Goal: Information Seeking & Learning: Understand process/instructions

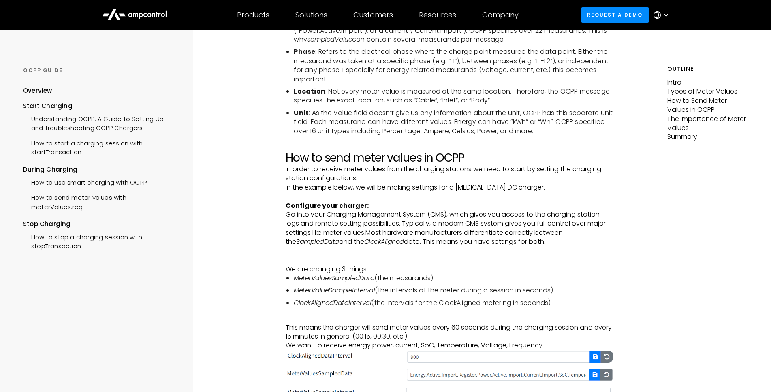
scroll to position [972, 0]
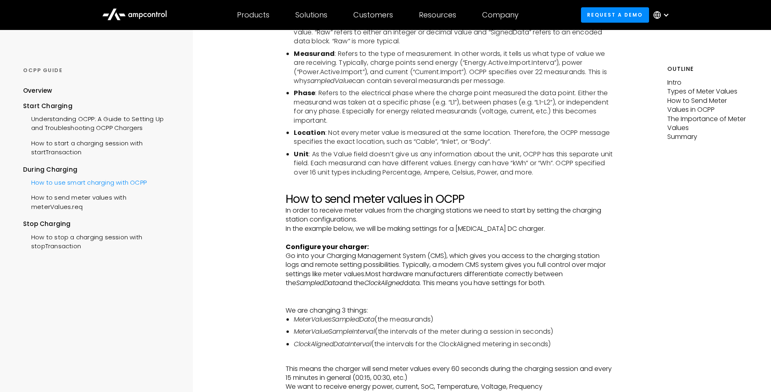
click at [110, 182] on div "How to use smart charging with OCPP" at bounding box center [85, 181] width 124 height 15
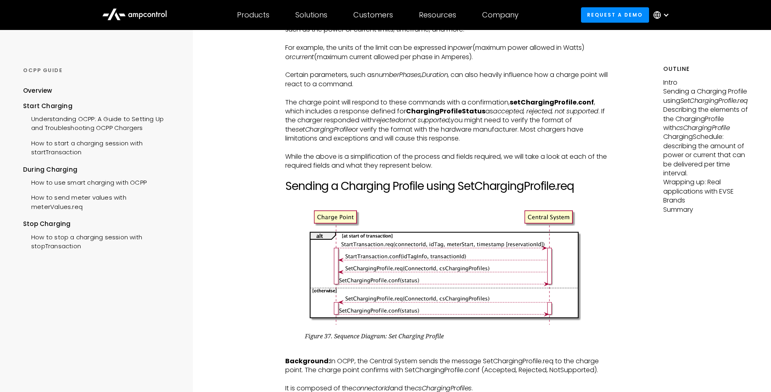
scroll to position [932, 0]
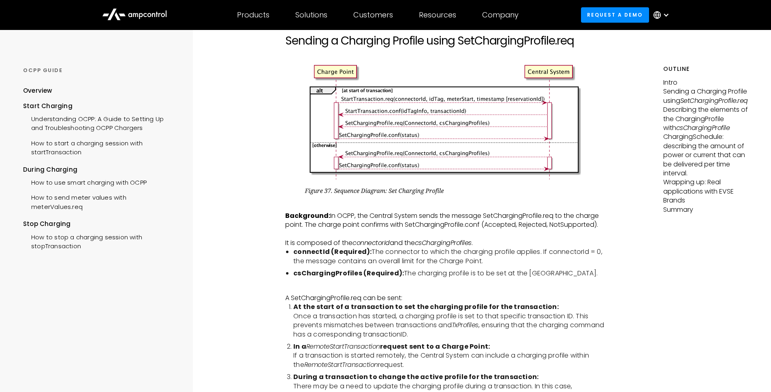
click at [547, 237] on p "‍" at bounding box center [447, 233] width 324 height 9
